Goal: Task Accomplishment & Management: Manage account settings

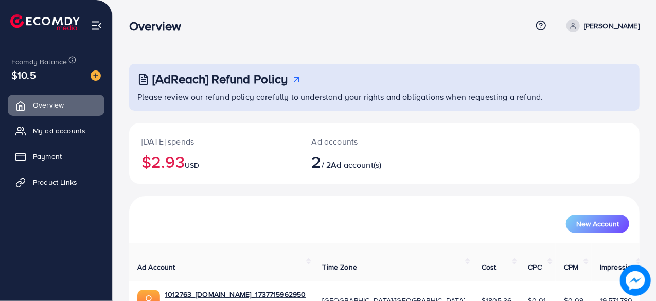
scroll to position [51, 0]
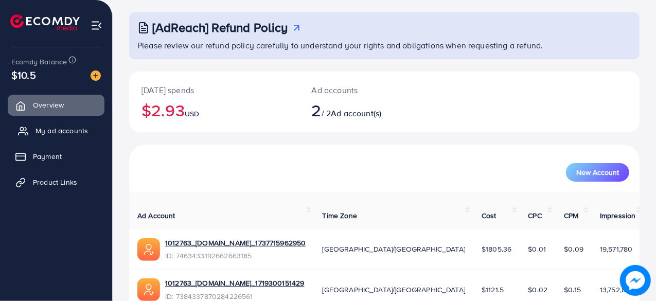
click at [86, 131] on span "My ad accounts" at bounding box center [61, 130] width 52 height 10
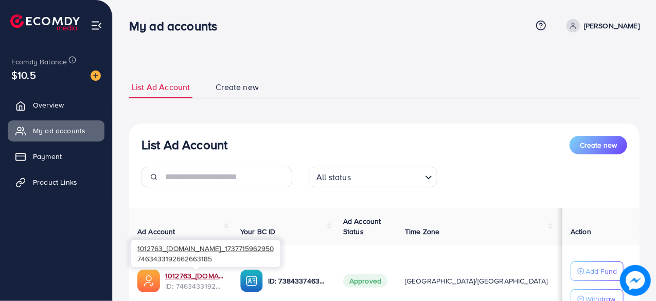
click at [211, 270] on body "My ad accounts Help Center Contact Support Term and policy About Us [PERSON_NAM…" at bounding box center [328, 150] width 656 height 301
click at [211, 274] on link "1012763_[DOMAIN_NAME]_1737715962950" at bounding box center [194, 276] width 59 height 10
click at [201, 269] on div "1012763_[DOMAIN_NAME]_1737715962950 7463433192662663185" at bounding box center [205, 253] width 149 height 33
click at [200, 276] on link "1012763_[DOMAIN_NAME]_1737715962950" at bounding box center [194, 276] width 59 height 10
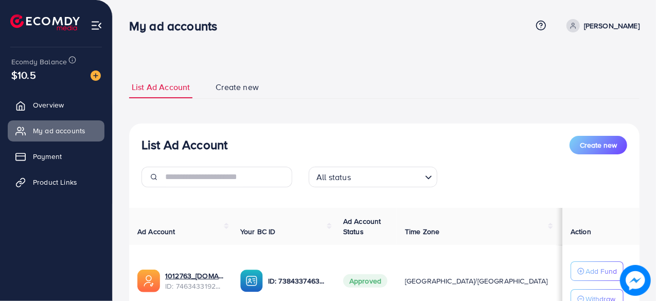
scroll to position [161, 0]
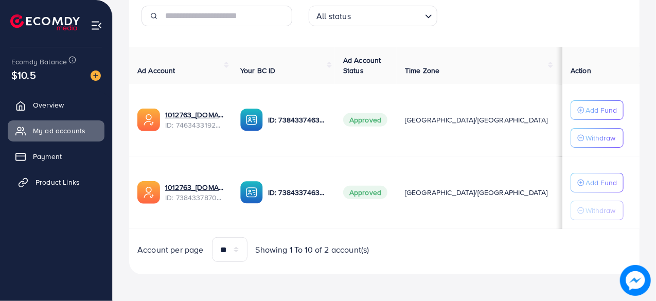
click at [71, 180] on span "Product Links" at bounding box center [57, 182] width 44 height 10
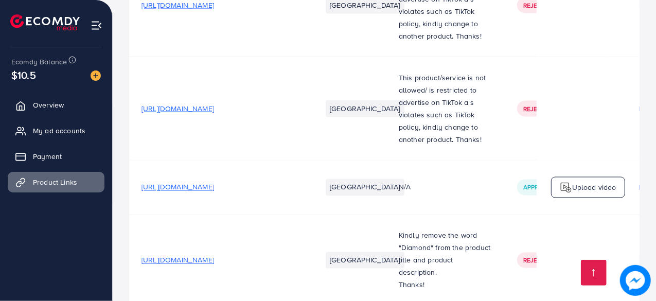
scroll to position [4954, 0]
